Goal: Complete application form: Complete application form

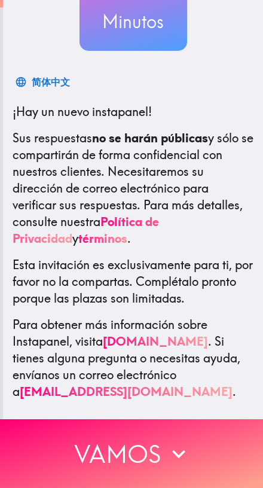
scroll to position [133, 0]
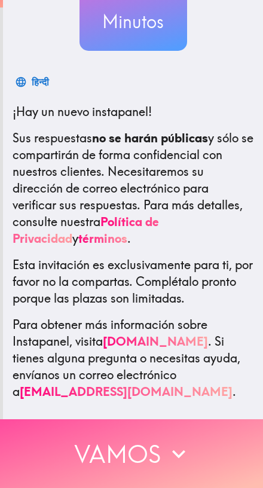
click at [175, 451] on icon "button" at bounding box center [179, 453] width 26 height 26
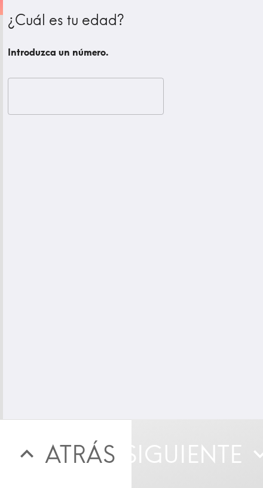
click at [103, 87] on input "number" at bounding box center [86, 96] width 156 height 37
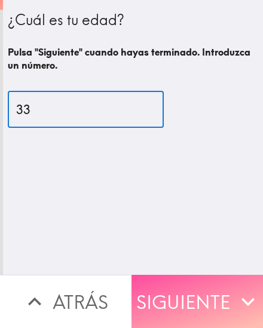
type input "33"
click at [222, 308] on button "Siguiente" at bounding box center [196, 301] width 131 height 53
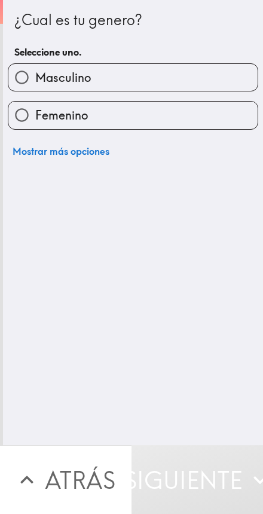
click at [27, 115] on input "Femenino" at bounding box center [21, 115] width 27 height 27
radio input "true"
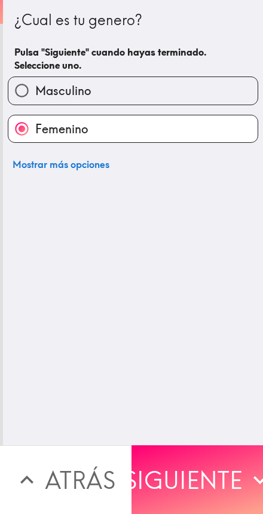
click at [216, 473] on button "Siguiente" at bounding box center [196, 479] width 131 height 69
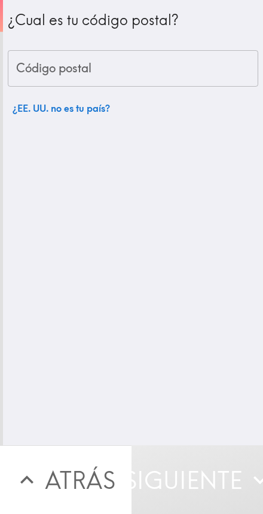
click at [185, 72] on input "Código postal" at bounding box center [133, 68] width 250 height 37
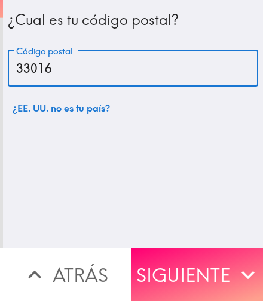
type input "33016"
click at [237, 276] on icon "button" at bounding box center [248, 275] width 26 height 26
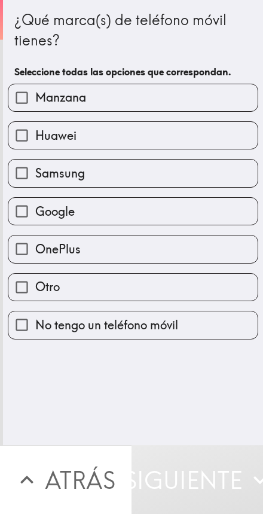
click at [20, 218] on input "Google" at bounding box center [21, 211] width 27 height 27
checkbox input "true"
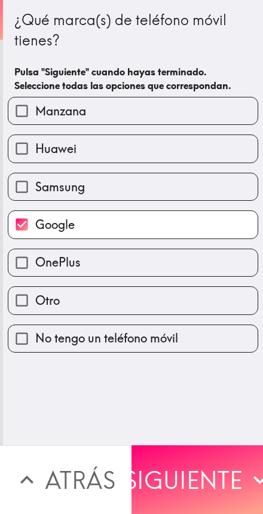
click at [218, 476] on button "Siguiente" at bounding box center [196, 479] width 131 height 69
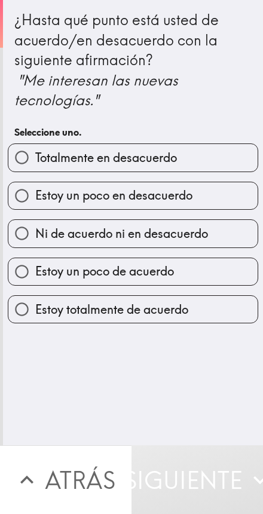
click at [31, 156] on input "Totalmente en desacuerdo" at bounding box center [21, 157] width 27 height 27
radio input "true"
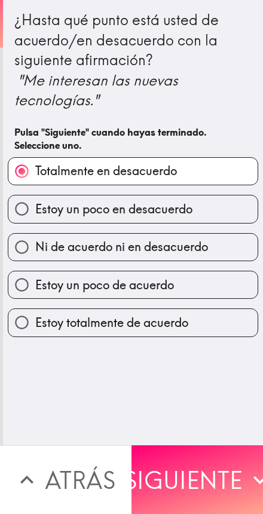
click at [212, 469] on button "Siguiente" at bounding box center [196, 479] width 131 height 69
